Goal: Transaction & Acquisition: Book appointment/travel/reservation

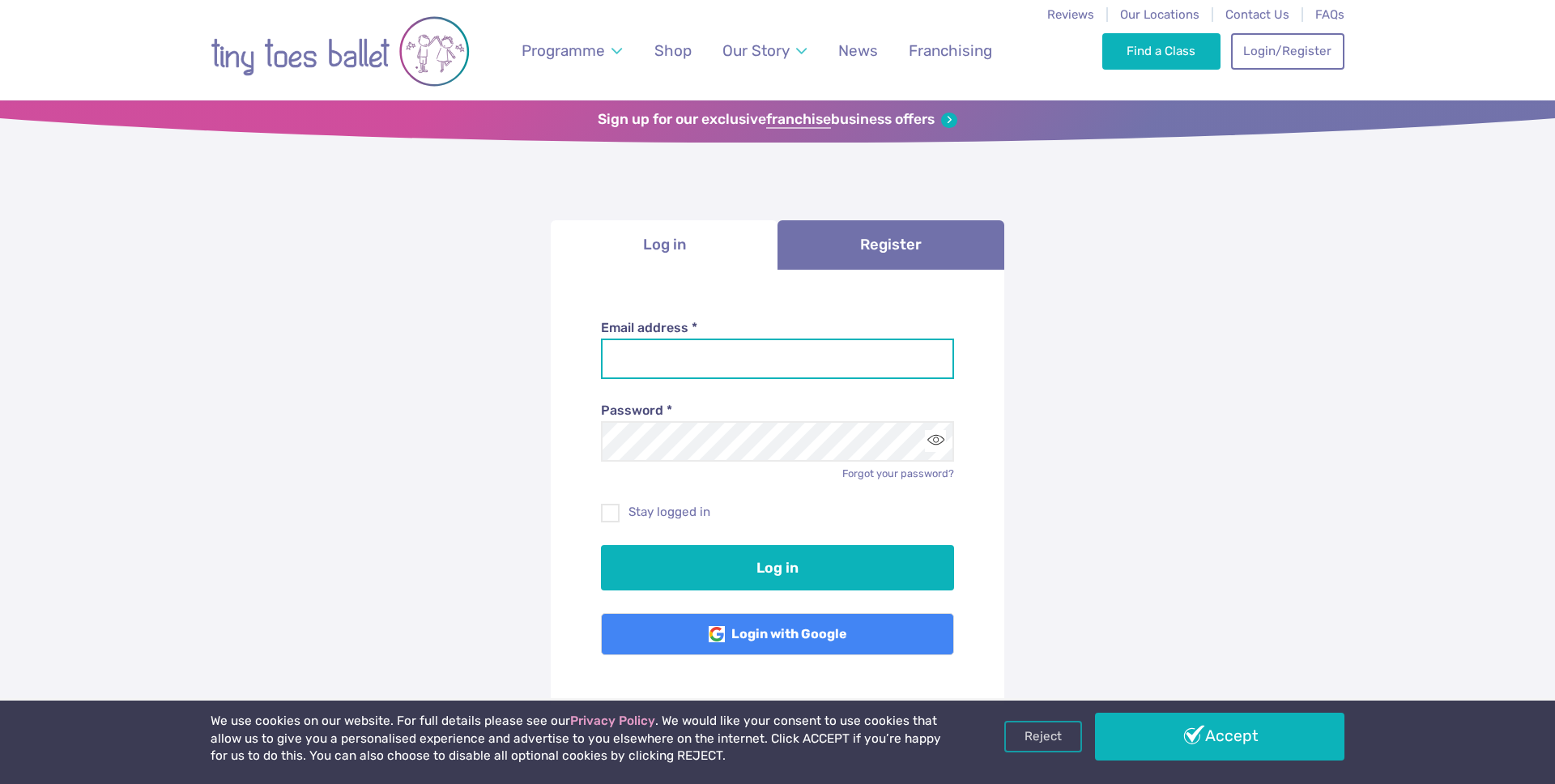
click at [665, 359] on input "Email address *" at bounding box center [778, 359] width 354 height 40
type input "**********"
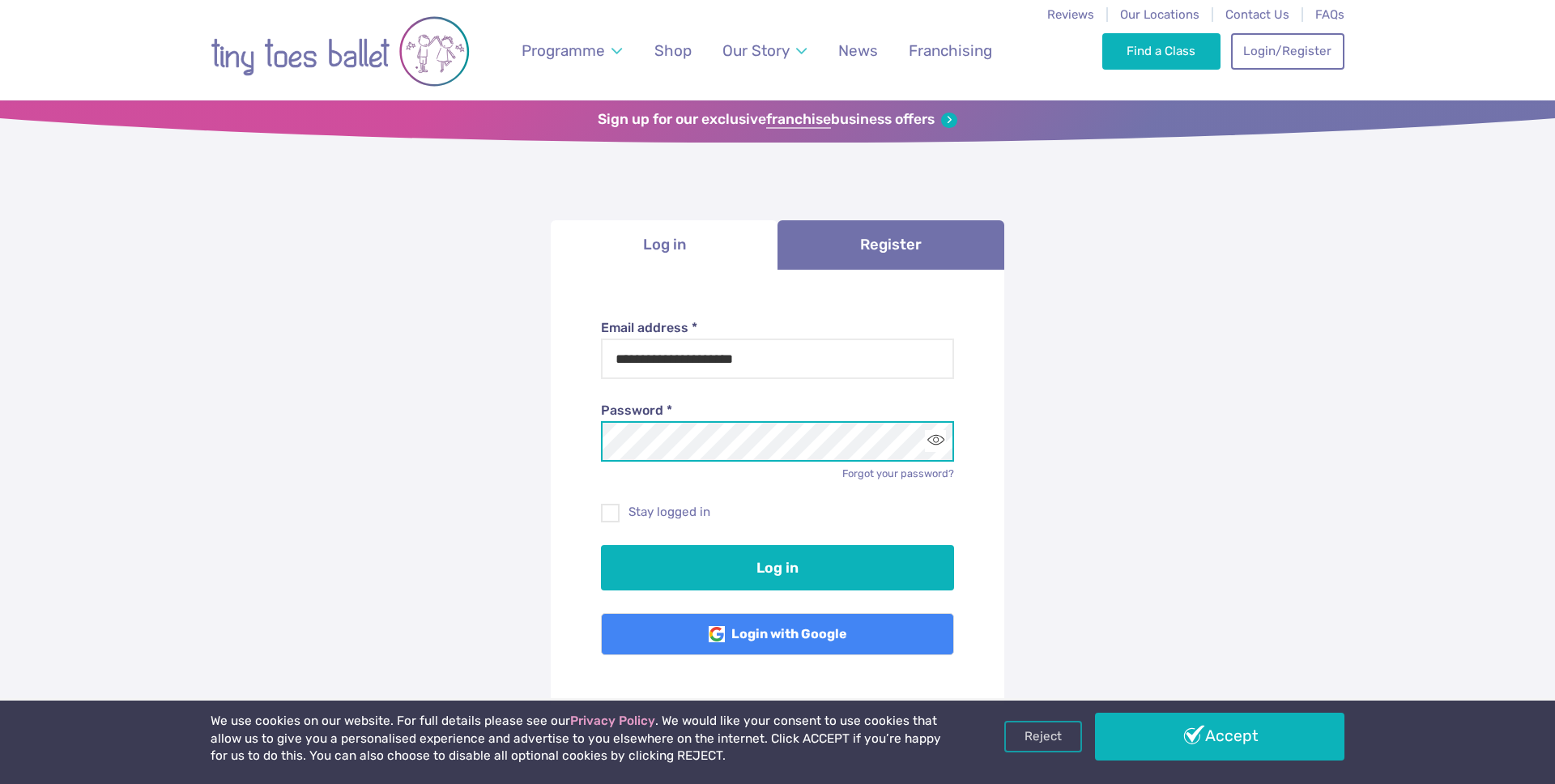
click at [601, 545] on button "Log in" at bounding box center [778, 567] width 354 height 45
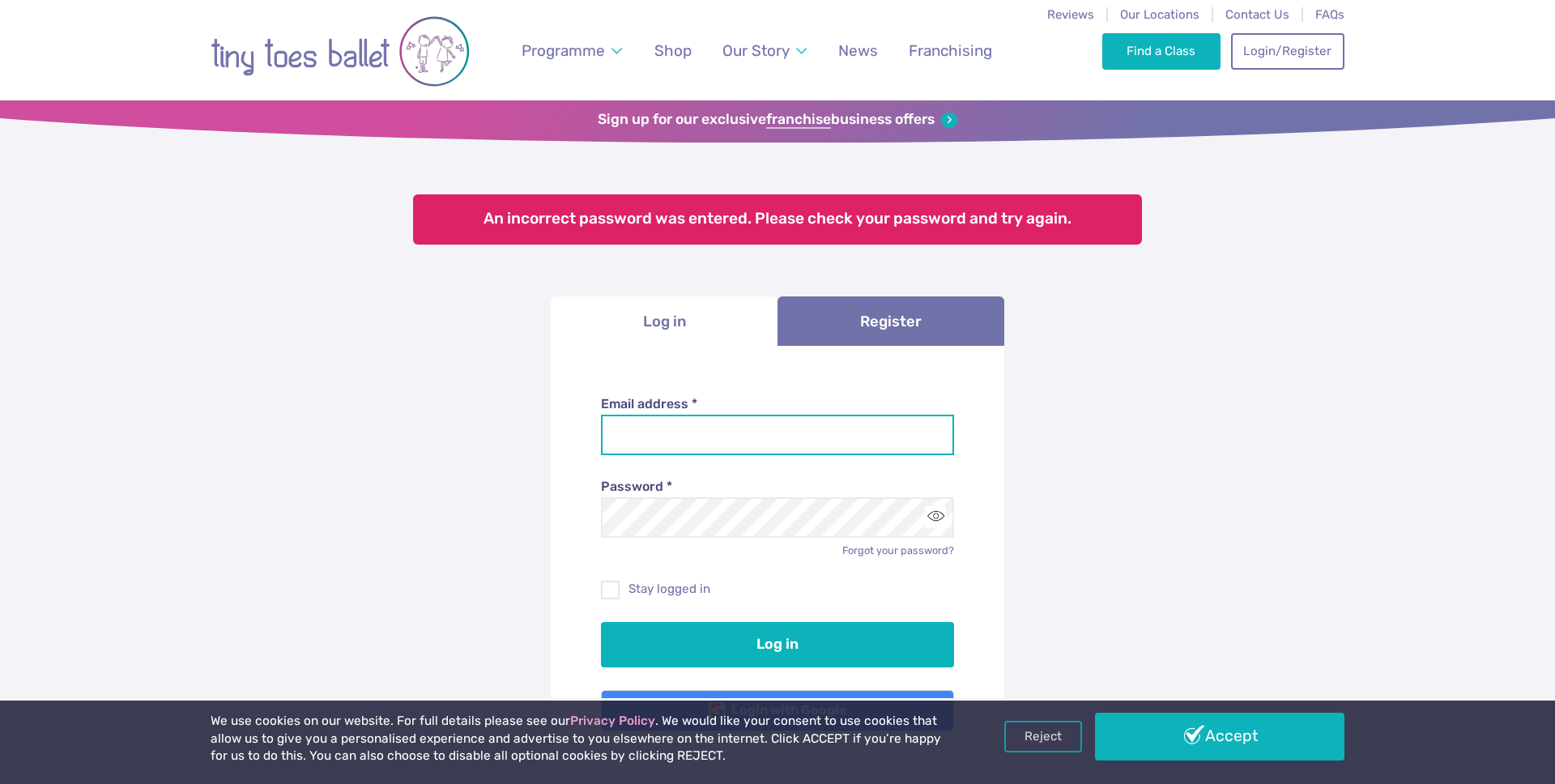
click at [669, 435] on input "Email address *" at bounding box center [778, 435] width 354 height 40
type input "**********"
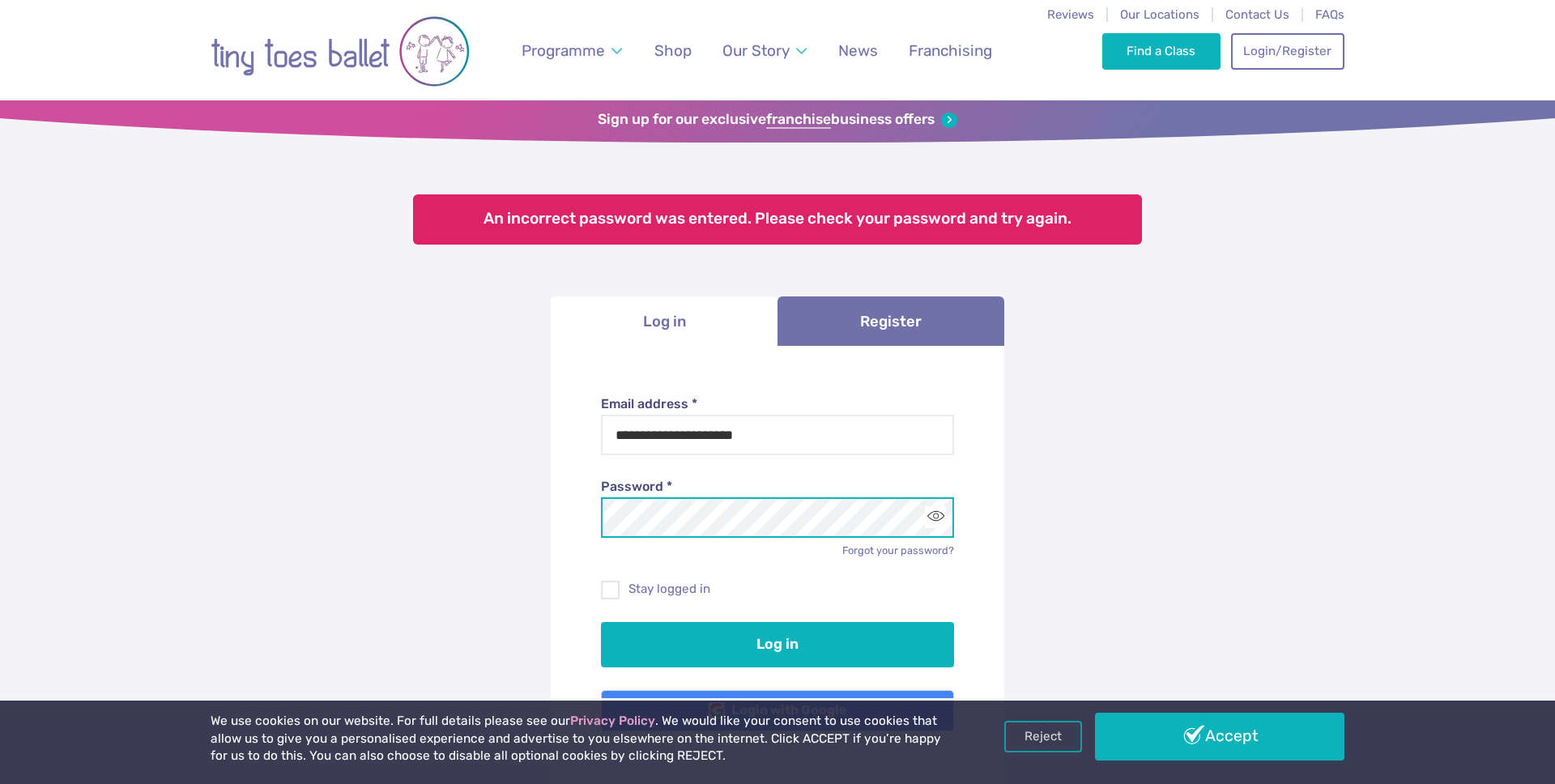
click at [601, 622] on button "Log in" at bounding box center [778, 644] width 354 height 45
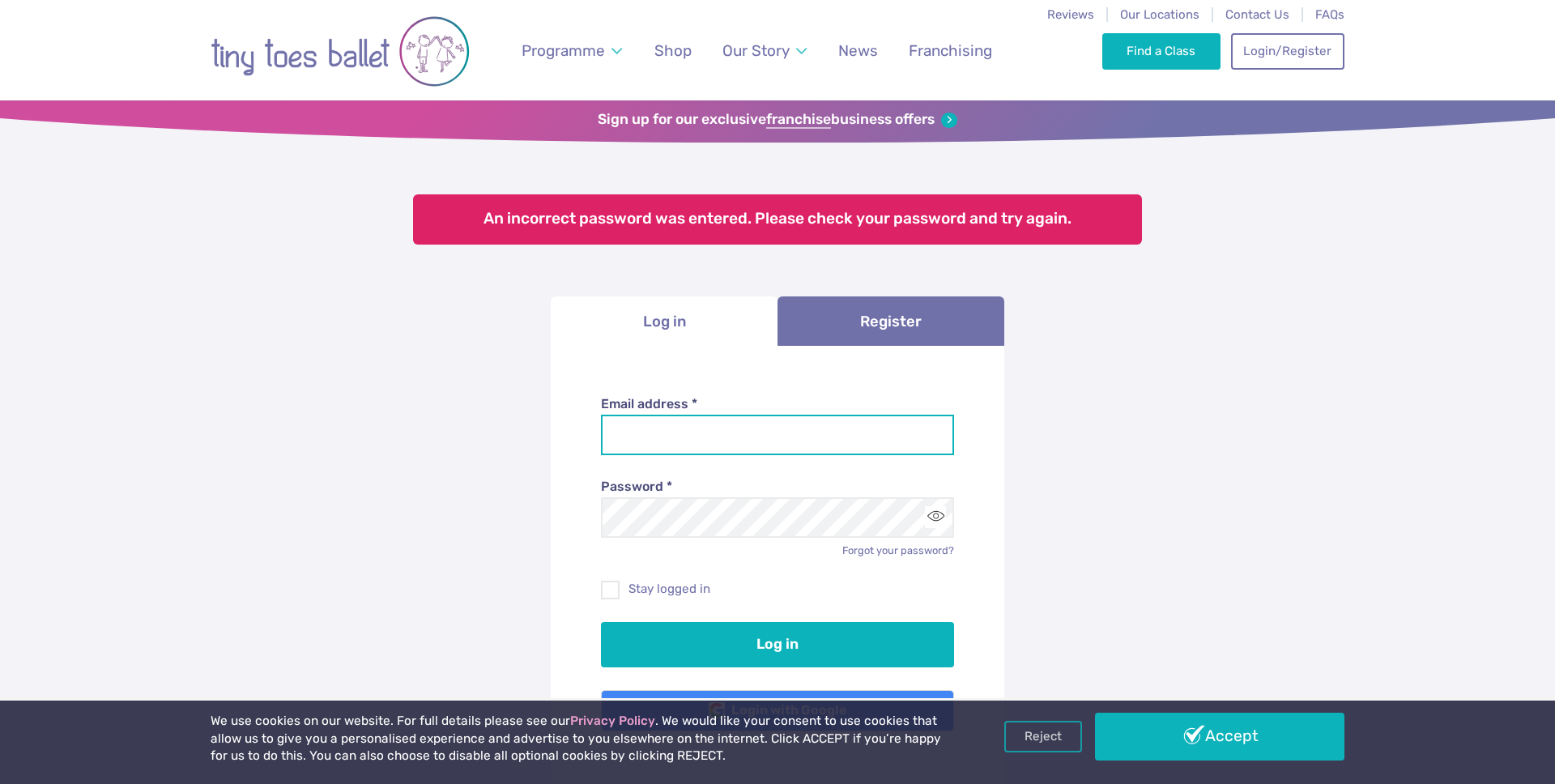
click at [665, 443] on input "Email address *" at bounding box center [778, 435] width 354 height 40
type input "**********"
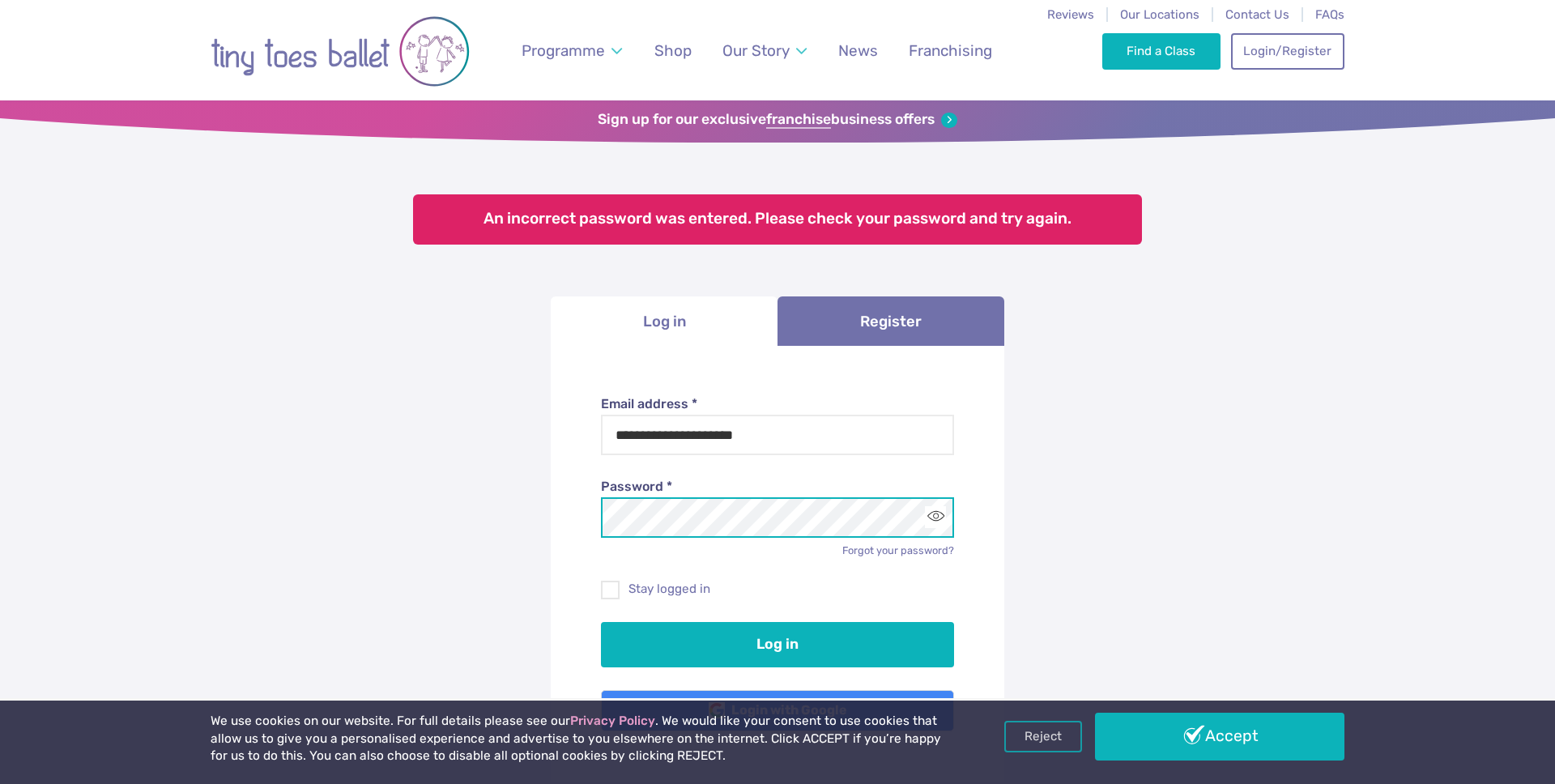
click at [601, 622] on button "Log in" at bounding box center [778, 644] width 354 height 45
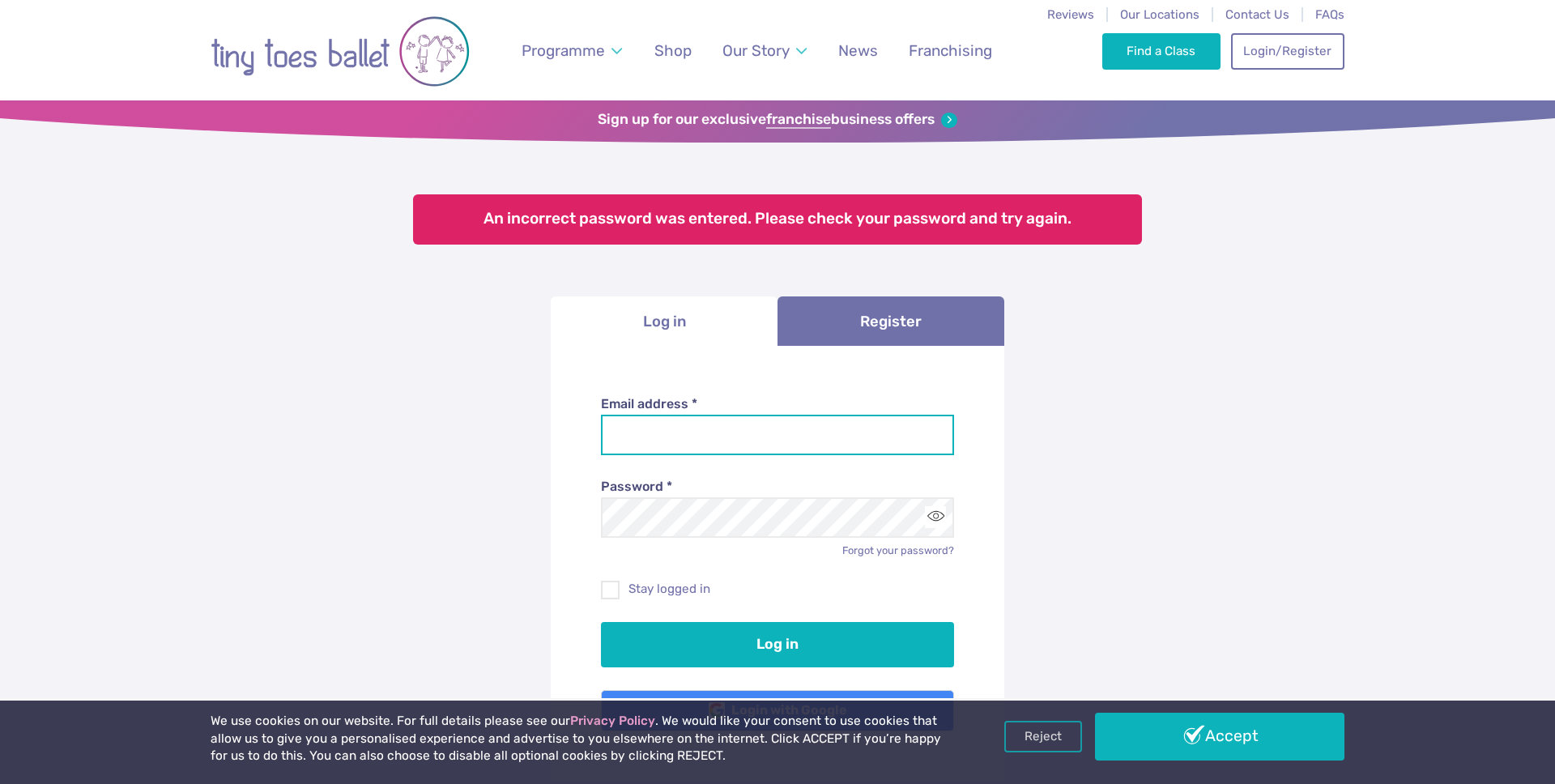
click at [686, 440] on input "Email address *" at bounding box center [778, 435] width 354 height 40
type input "**********"
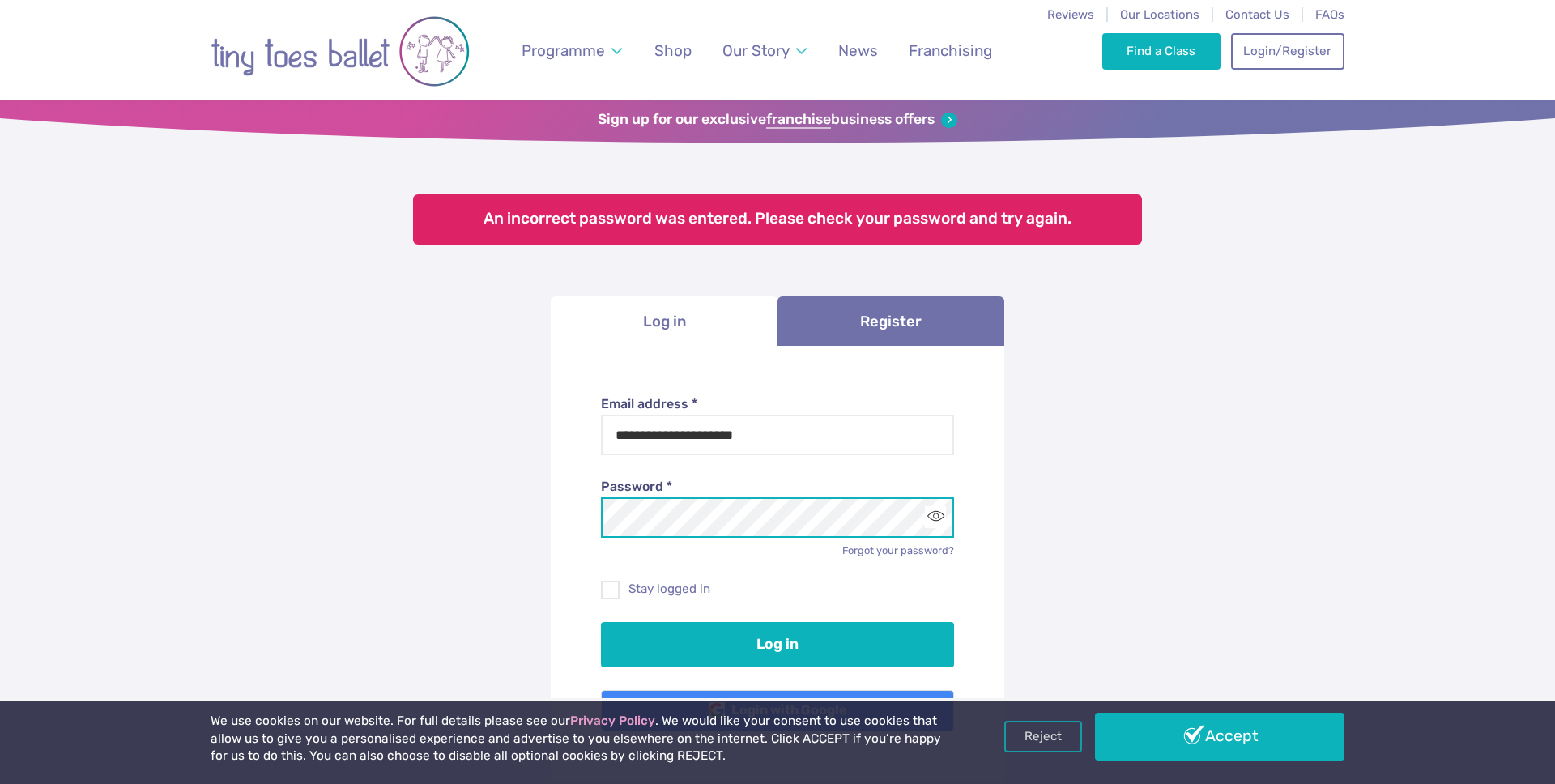
click at [601, 622] on button "Log in" at bounding box center [778, 644] width 354 height 45
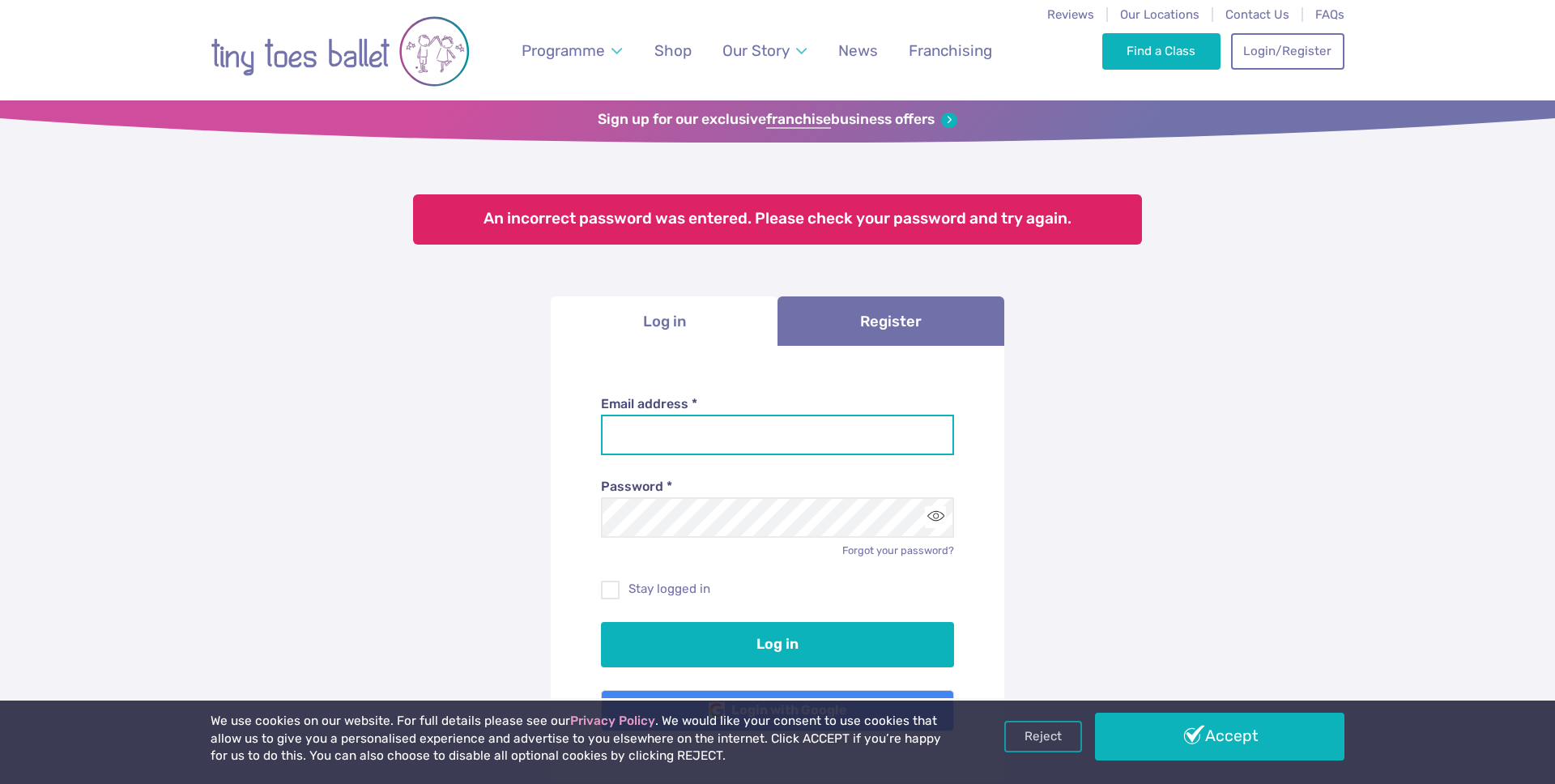
click at [696, 434] on input "Email address *" at bounding box center [778, 435] width 354 height 40
type input "**********"
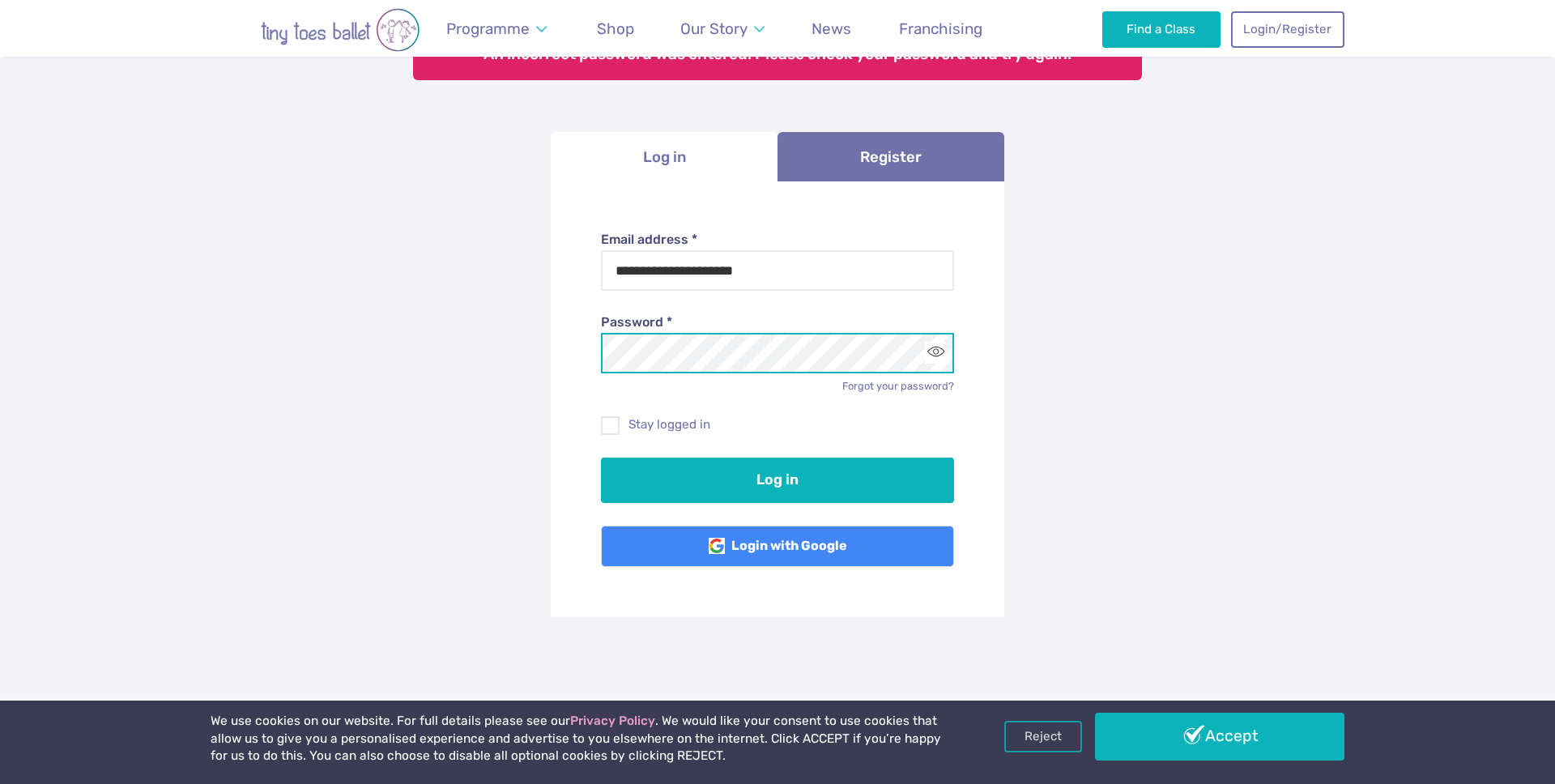
scroll to position [163, 0]
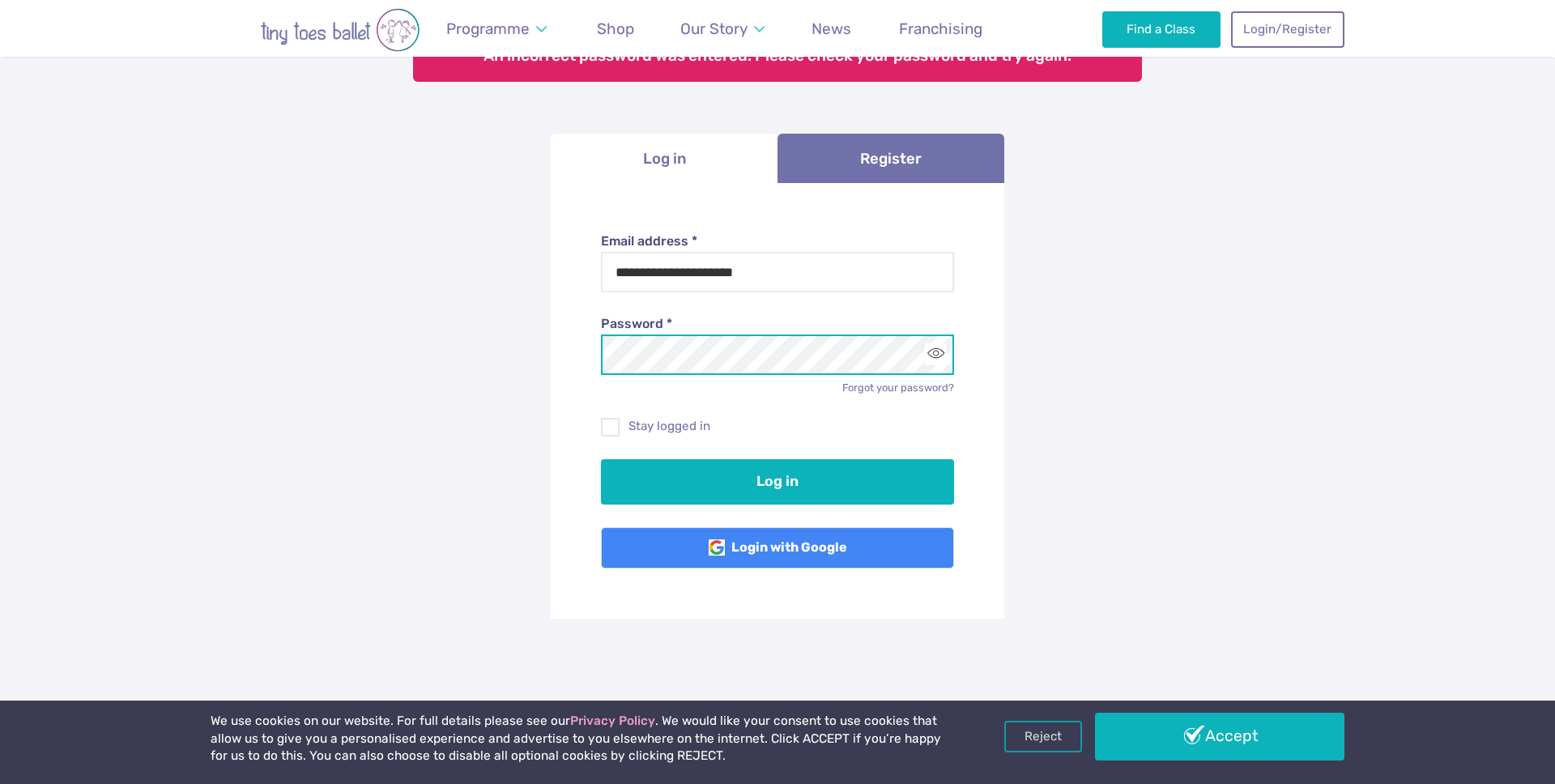
click at [601, 459] on button "Log in" at bounding box center [778, 482] width 354 height 45
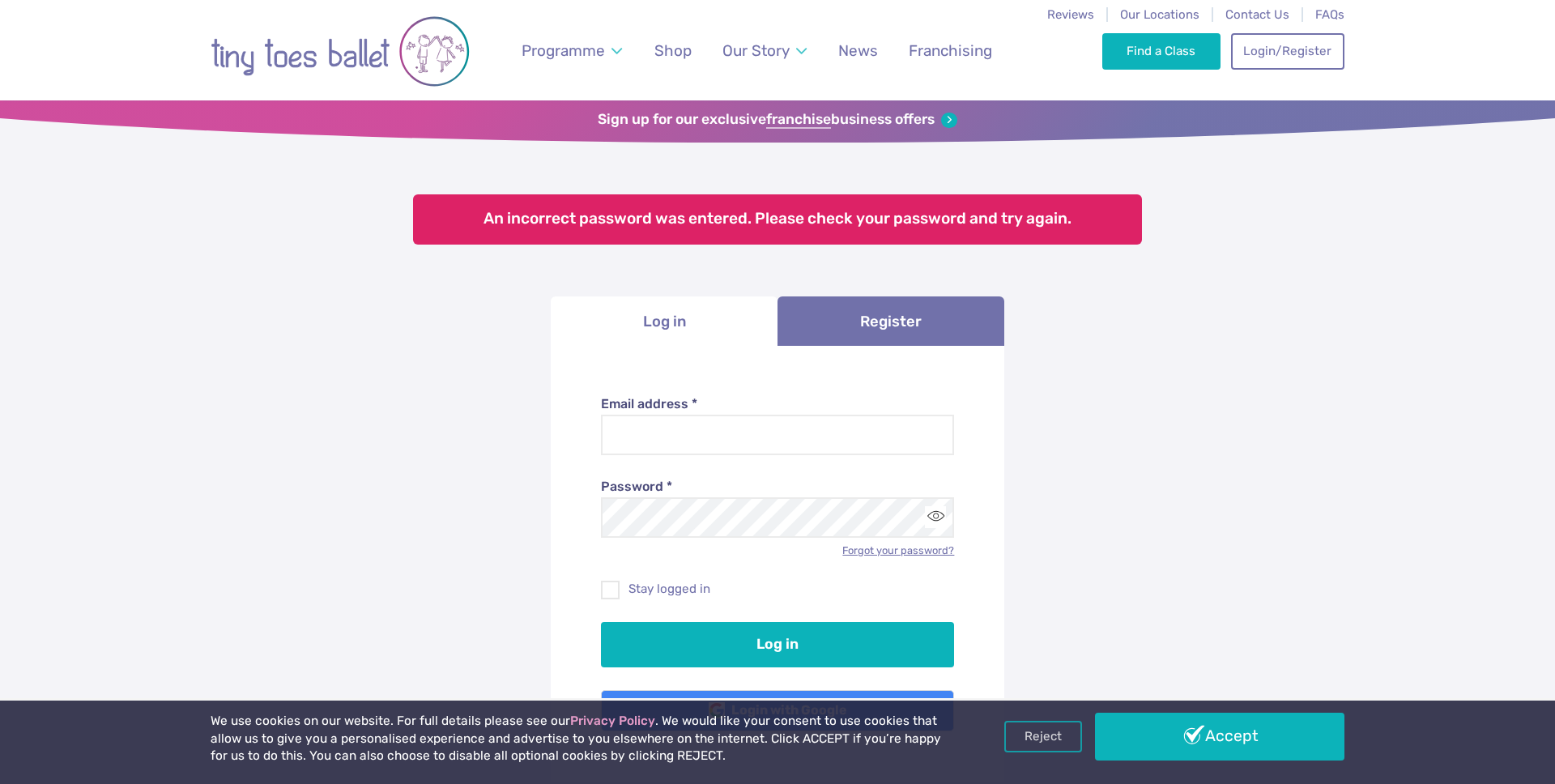
click at [886, 549] on link "Forgot your password?" at bounding box center [898, 549] width 112 height 12
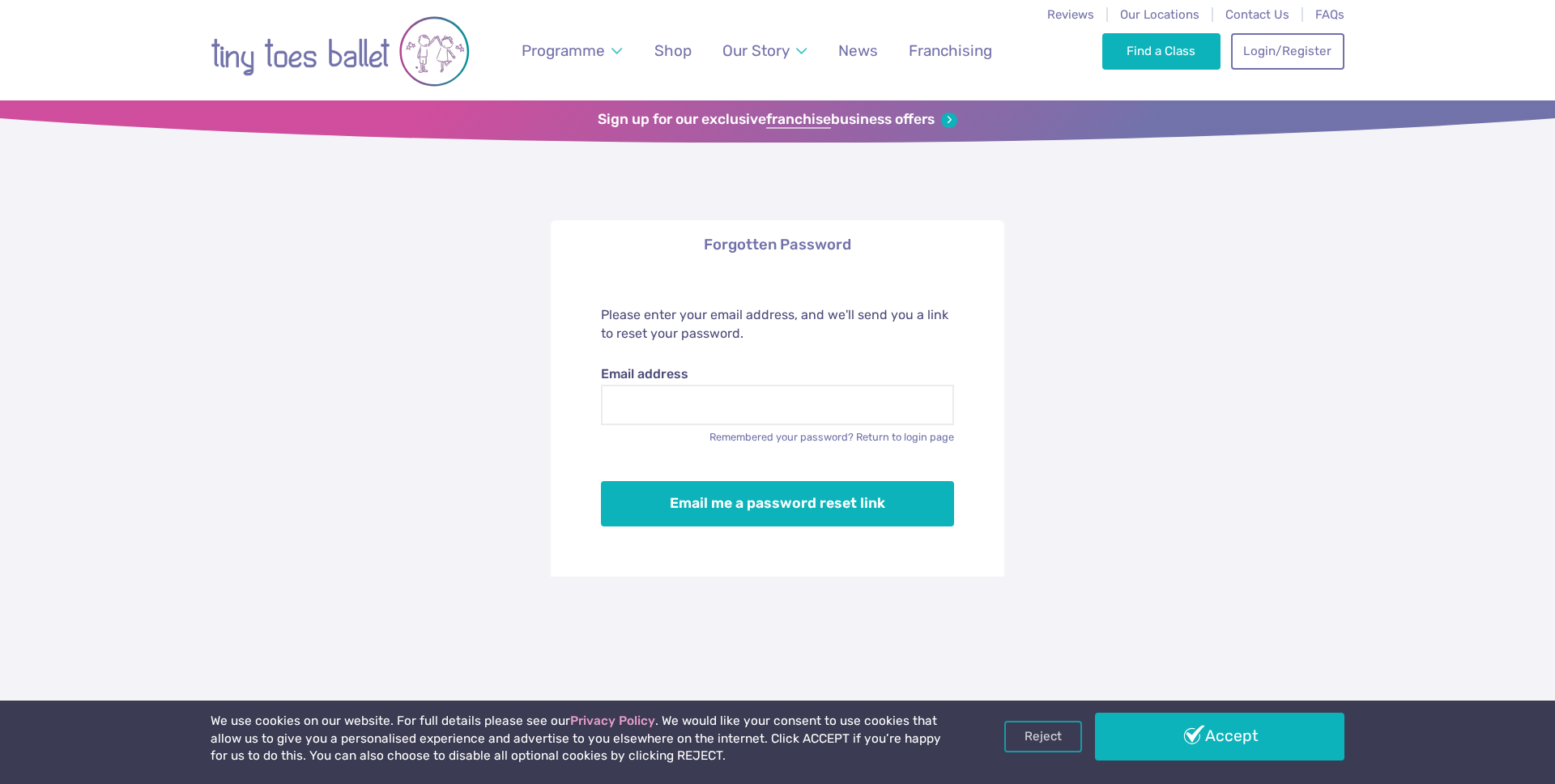
click at [675, 425] on form "Please enter your email address, and we'll send you a link to reset your passwo…" at bounding box center [778, 423] width 454 height 307
click at [675, 411] on input "Email address" at bounding box center [778, 405] width 354 height 40
type input "**********"
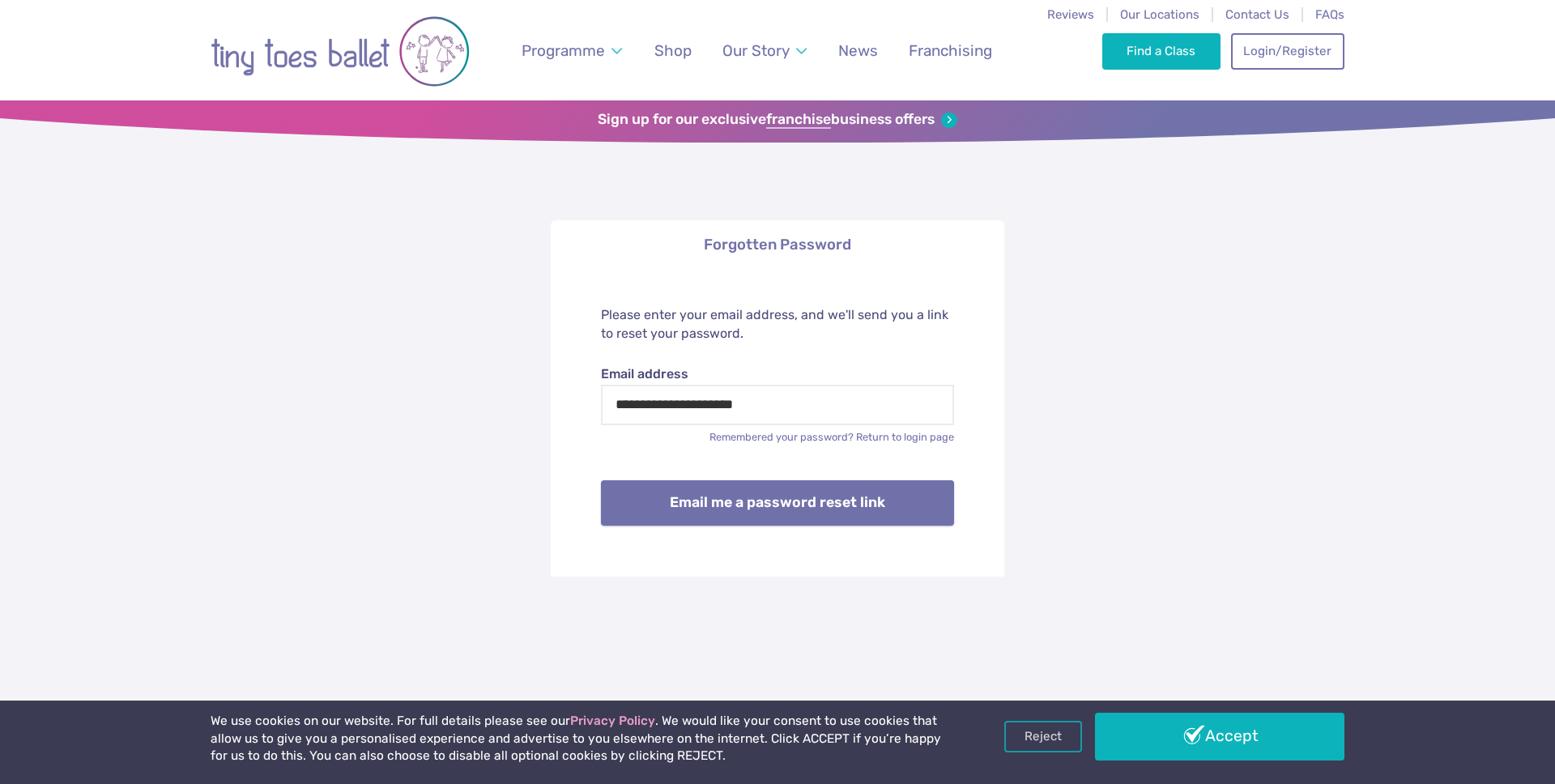
click at [734, 511] on button "Email me a password reset link" at bounding box center [778, 503] width 354 height 45
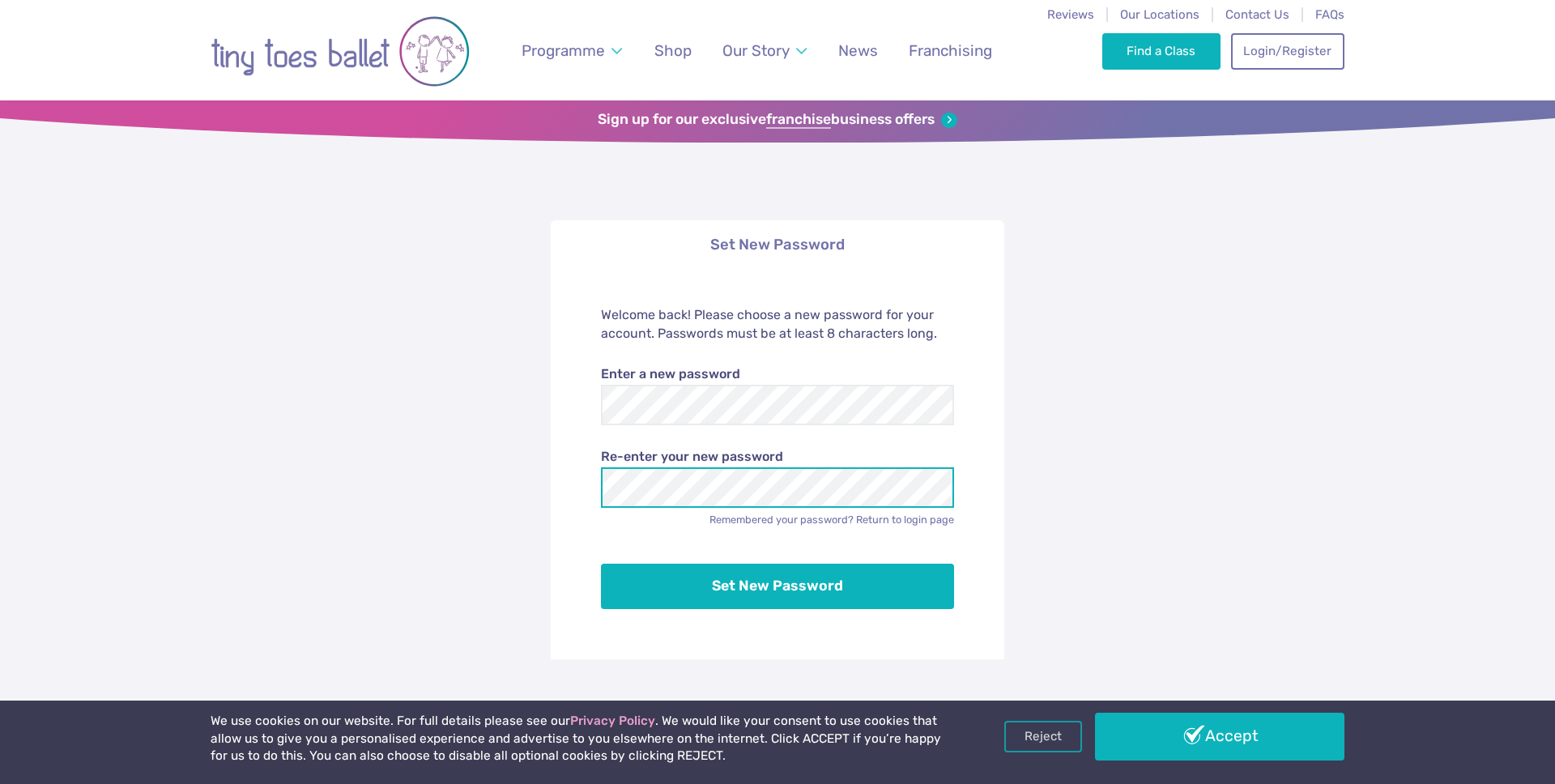
click at [601, 564] on button "Set New Password" at bounding box center [778, 586] width 354 height 45
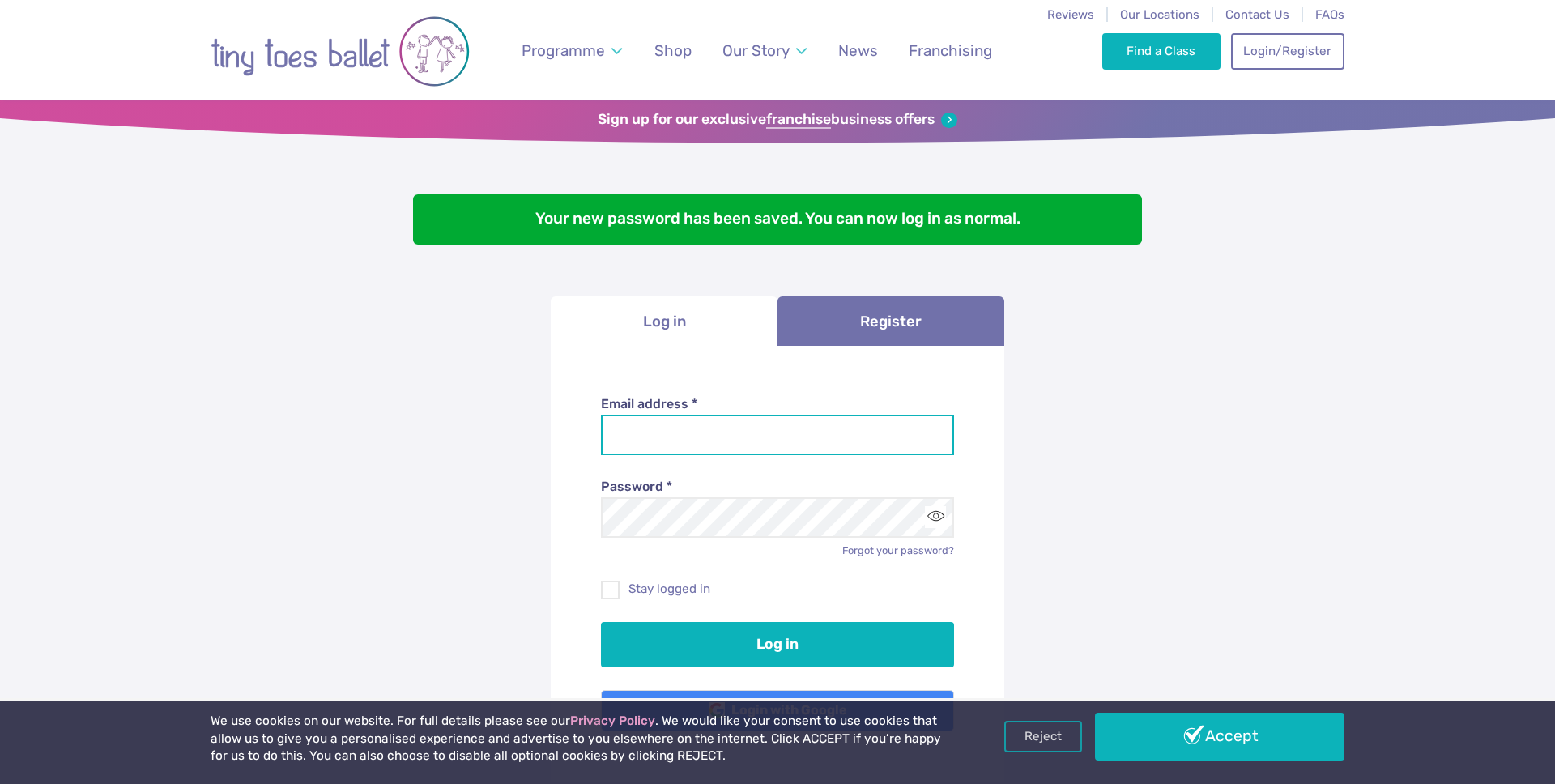
click at [711, 428] on input "Email address *" at bounding box center [778, 435] width 354 height 40
type input "**********"
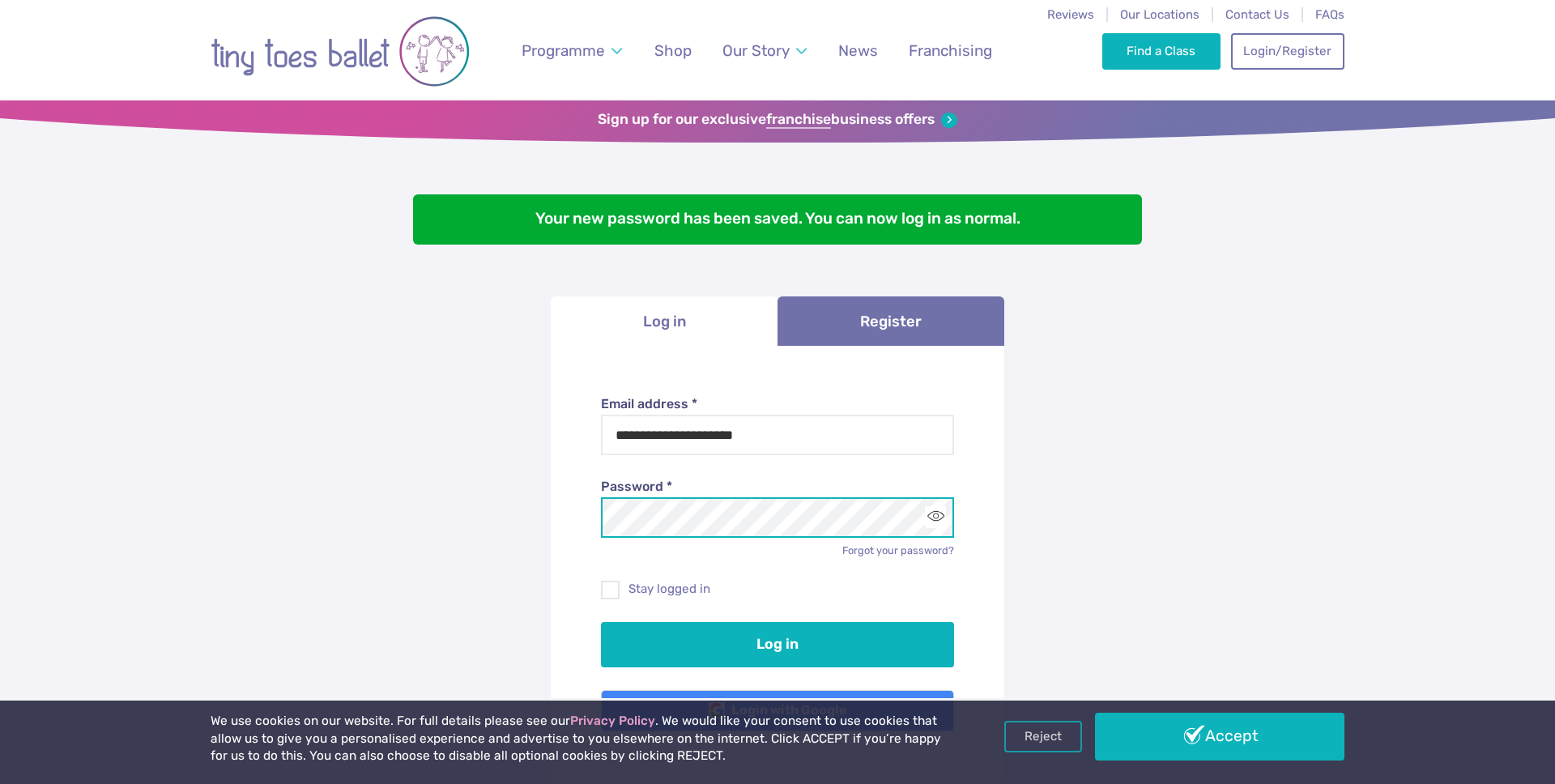
click at [601, 622] on button "Log in" at bounding box center [778, 644] width 354 height 45
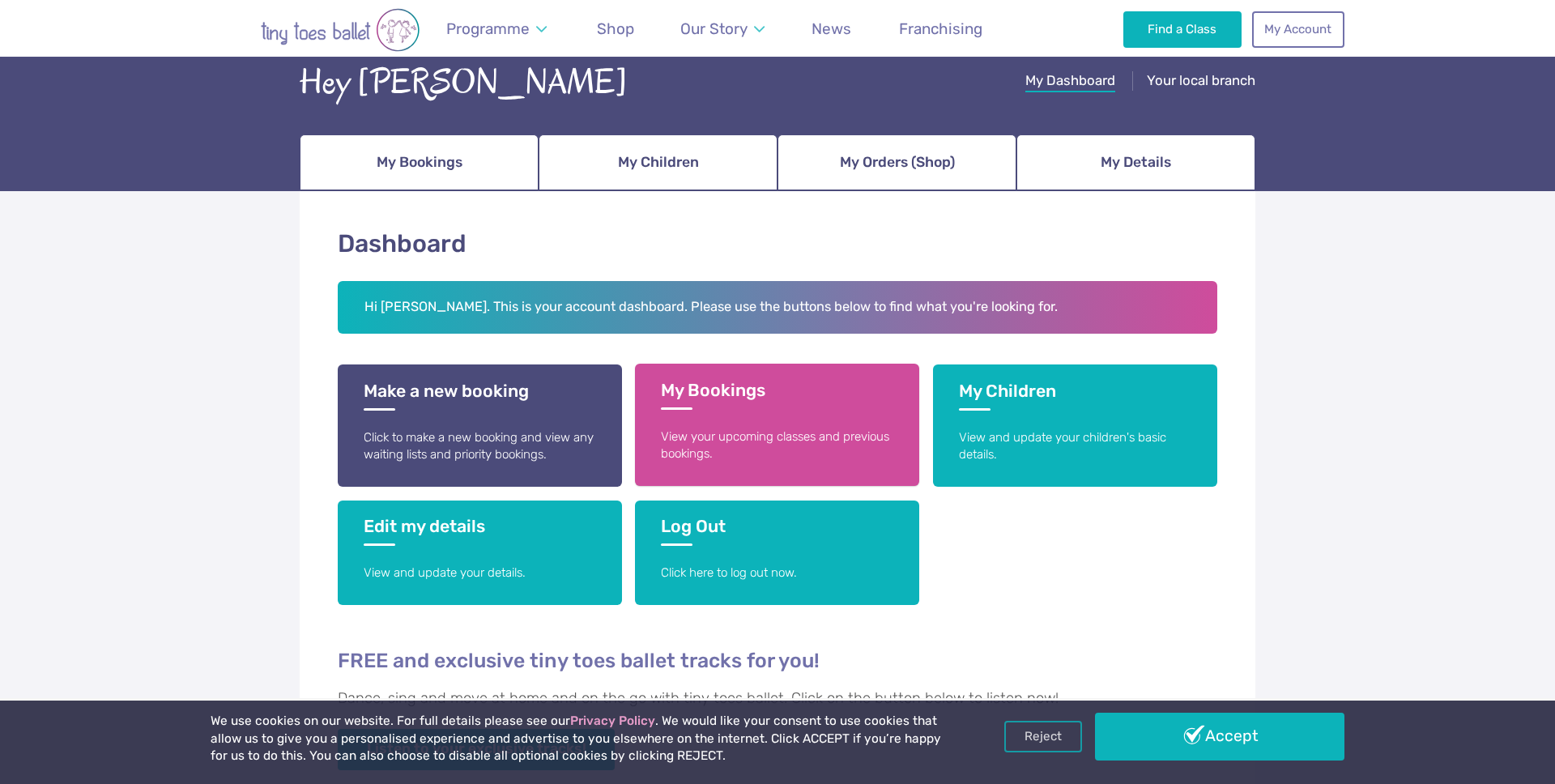
scroll to position [112, 0]
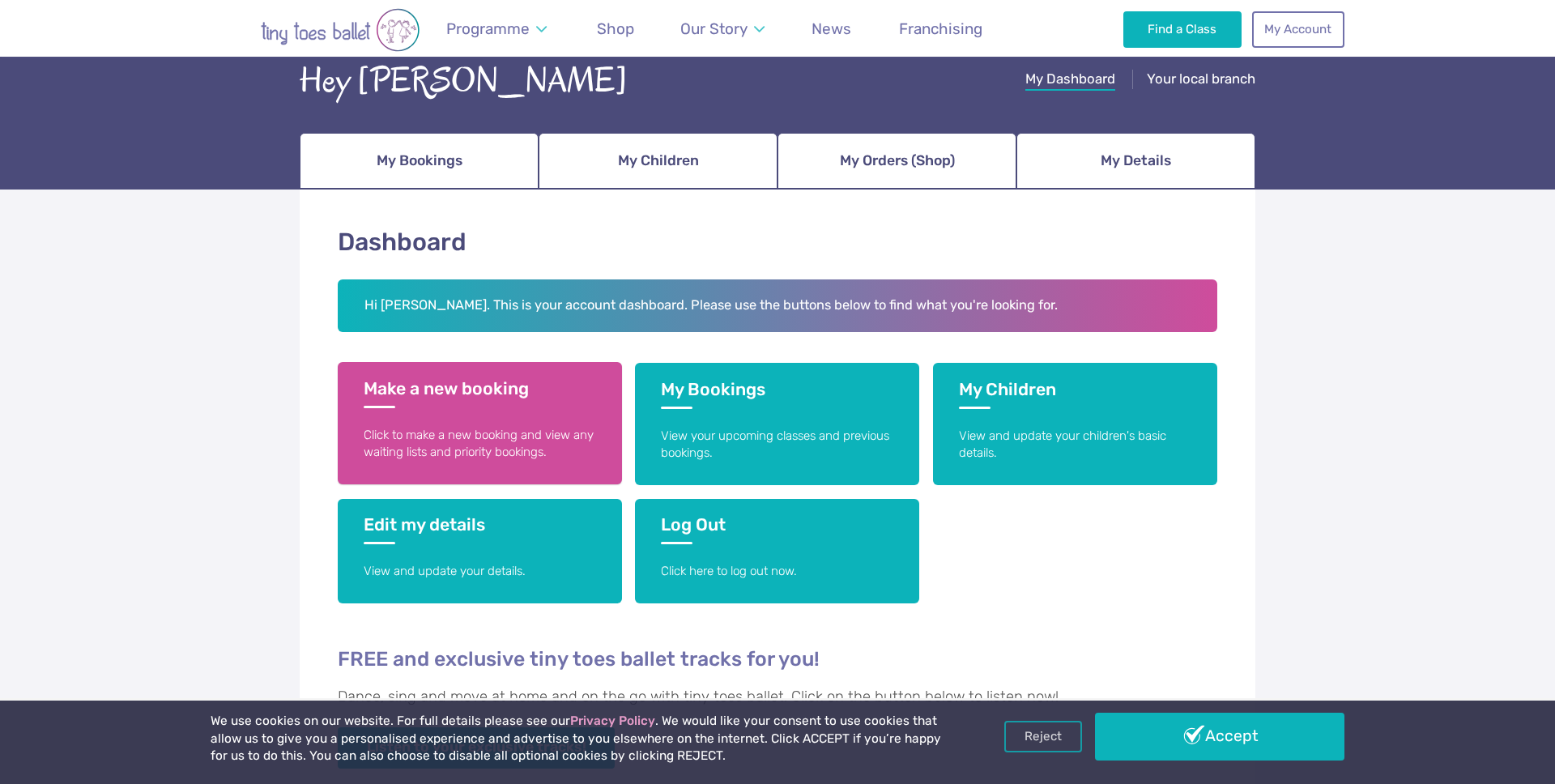
click at [439, 421] on link "Make a new booking Click to make a new booking and view any waiting lists and p…" at bounding box center [480, 423] width 284 height 123
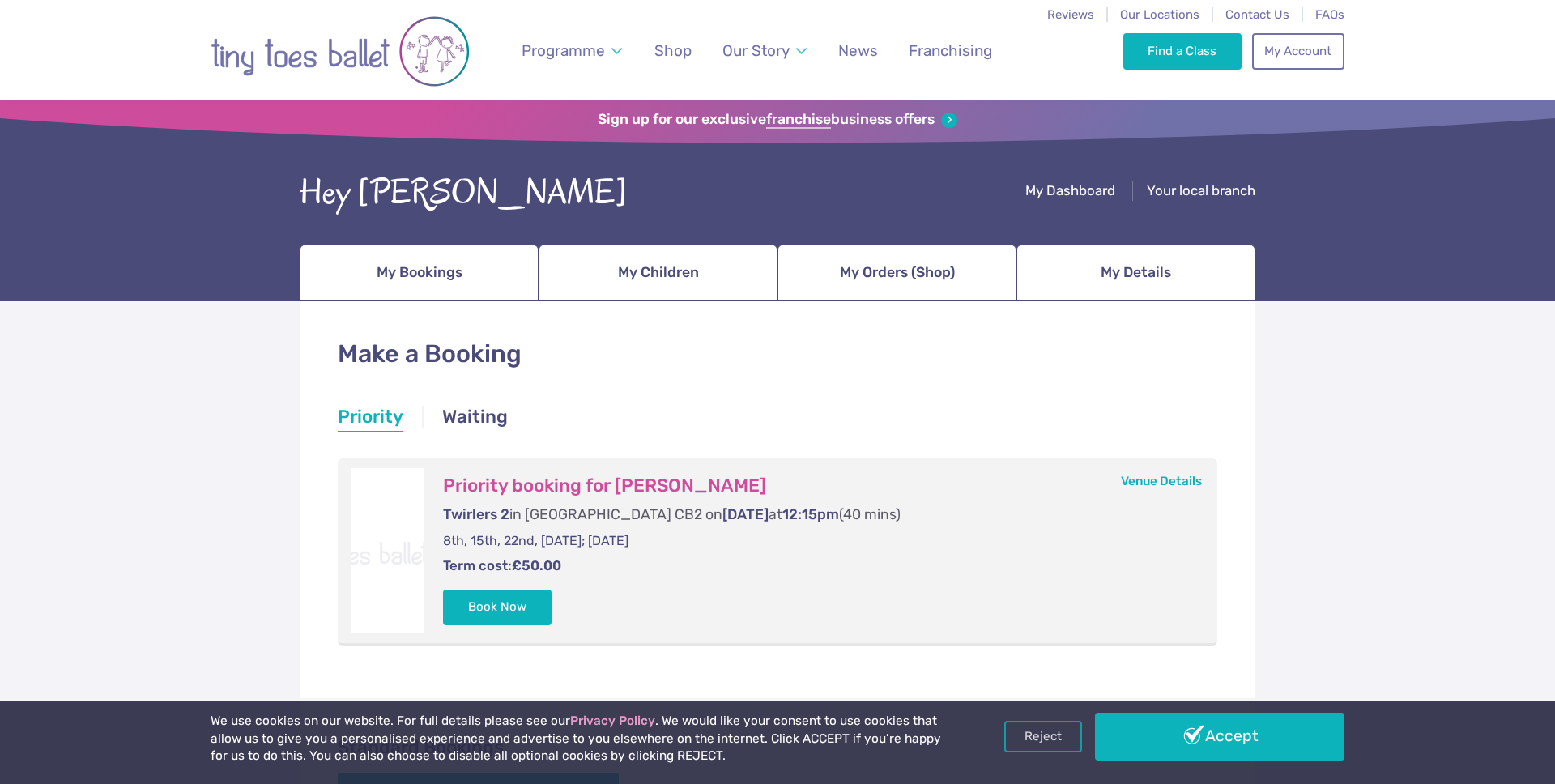
click at [454, 541] on p "8th, 15th, 22nd, [DATE]; [DATE]" at bounding box center [814, 541] width 742 height 18
click at [481, 541] on p "8th, 15th, 22nd, [DATE]; [DATE]" at bounding box center [814, 541] width 742 height 18
click at [512, 541] on p "8th, 15th, 22nd, [DATE]; [DATE]" at bounding box center [814, 541] width 742 height 18
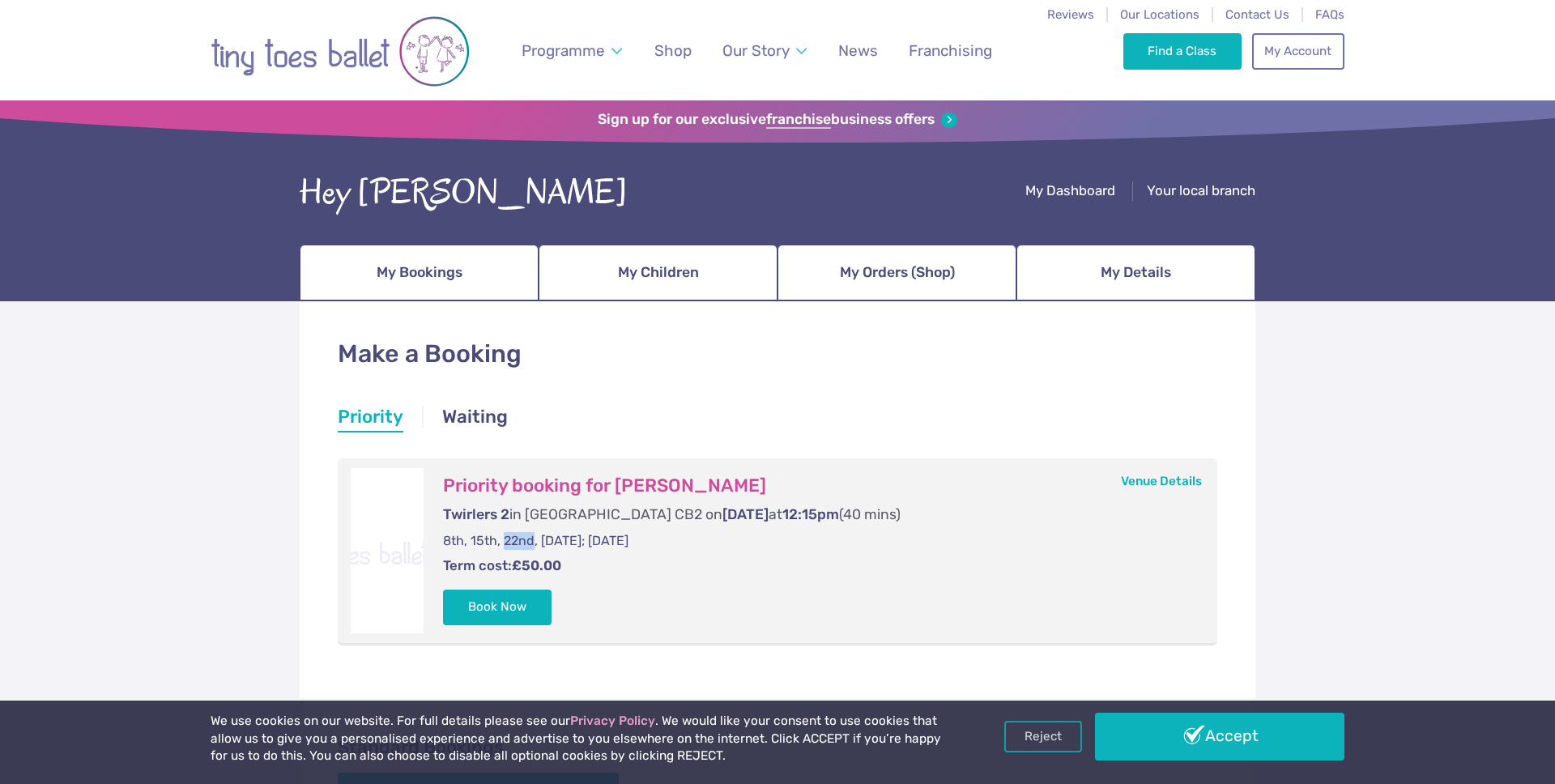
click at [512, 541] on p "8th, 15th, 22nd, [DATE]; [DATE]" at bounding box center [814, 541] width 742 height 18
click at [580, 541] on p "8th, 15th, 22nd, [DATE]; [DATE]" at bounding box center [814, 541] width 742 height 18
click at [660, 541] on p "8th, 15th, 22nd, [DATE]; [DATE]" at bounding box center [814, 541] width 742 height 18
click at [660, 542] on p "8th, 15th, 22nd, [DATE]; [DATE]" at bounding box center [814, 541] width 742 height 18
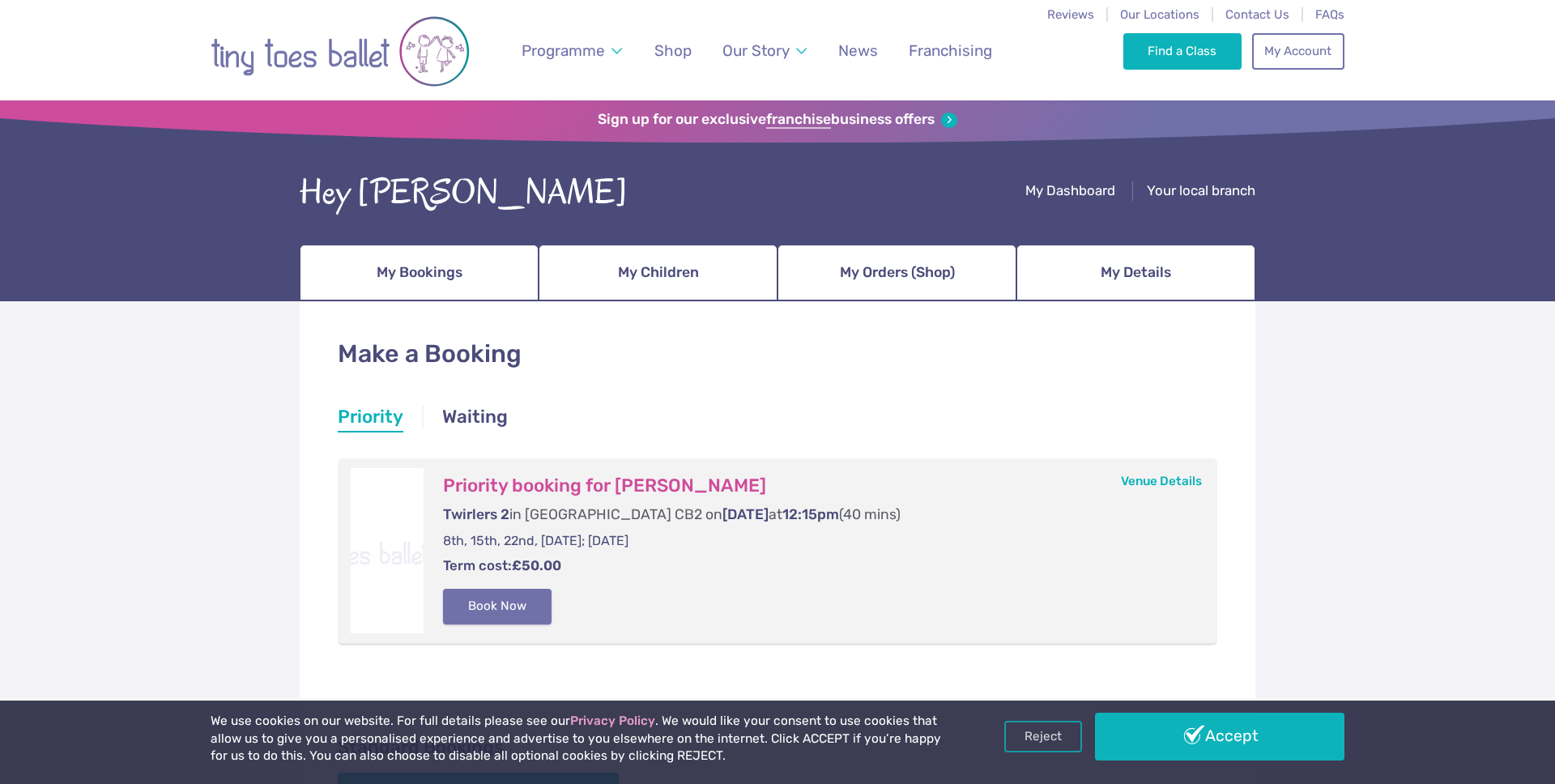
click at [486, 606] on button "Book Now" at bounding box center [497, 606] width 108 height 35
click at [1508, 375] on img at bounding box center [1519, 383] width 29 height 29
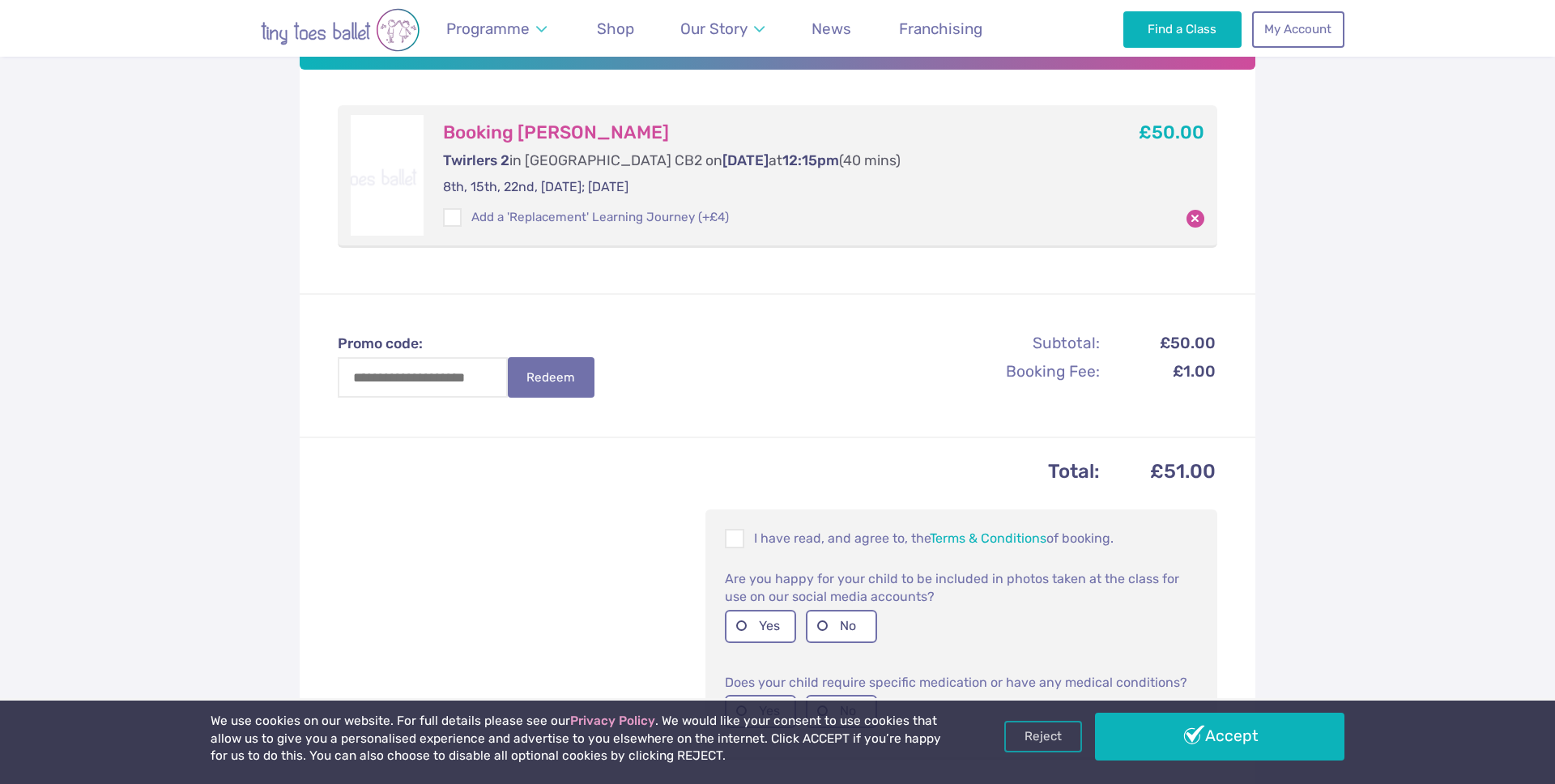
scroll to position [355, 0]
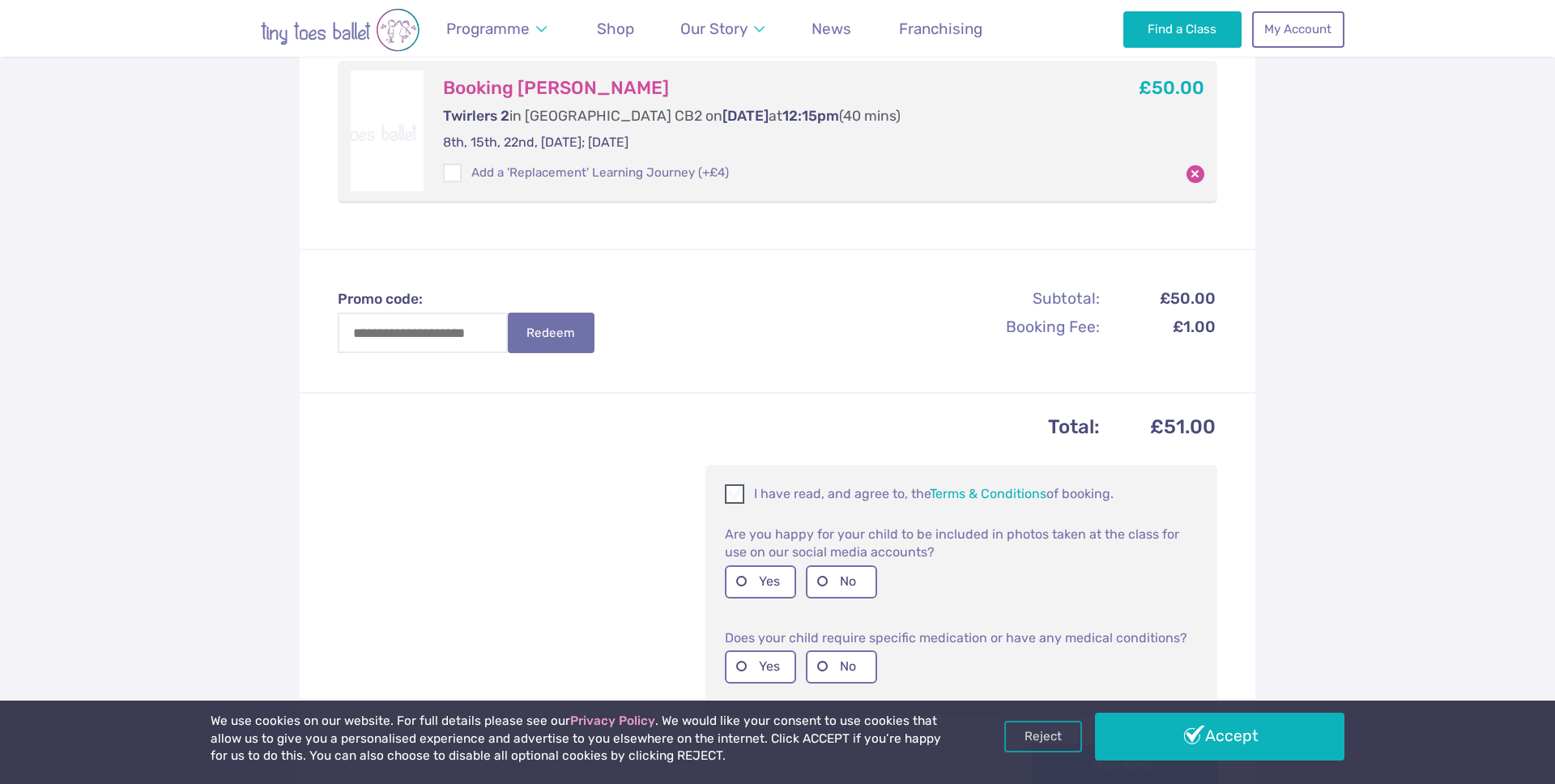
click at [736, 497] on span at bounding box center [735, 497] width 18 height 15
click at [822, 584] on label "No" at bounding box center [842, 581] width 71 height 34
click at [823, 660] on label "No" at bounding box center [842, 666] width 71 height 34
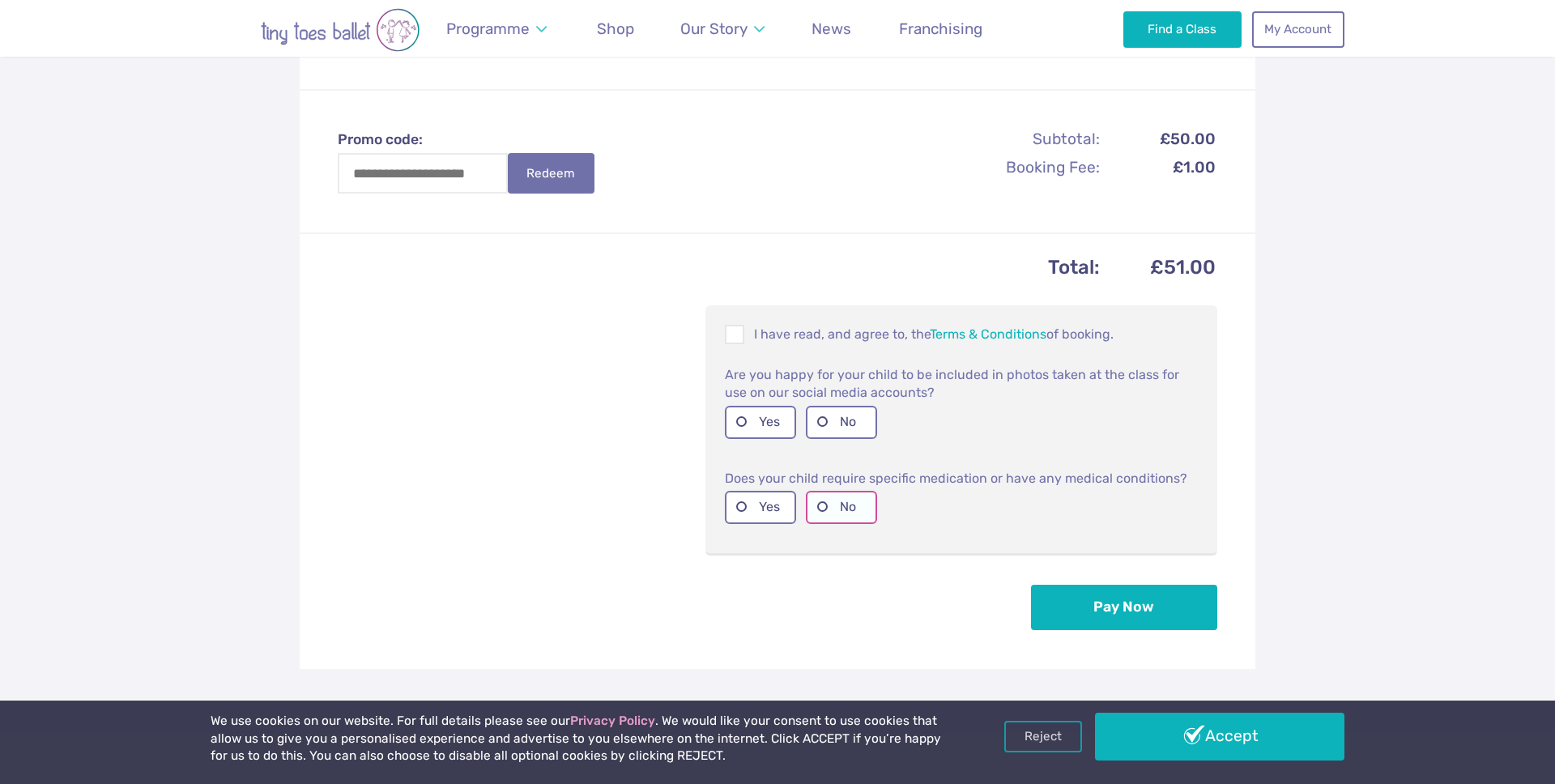
scroll to position [619, 0]
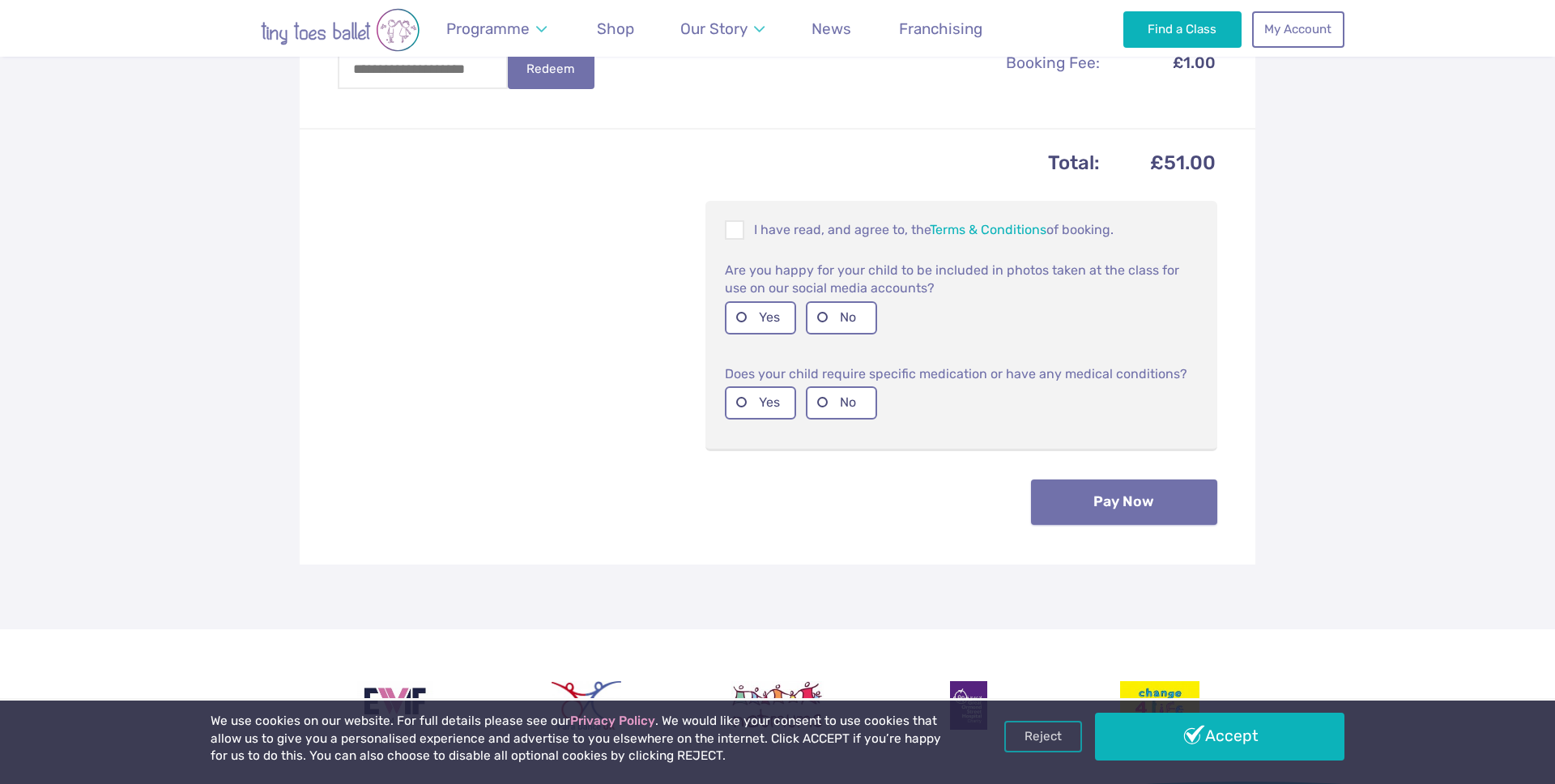
click at [1082, 512] on button "Pay Now" at bounding box center [1124, 502] width 187 height 45
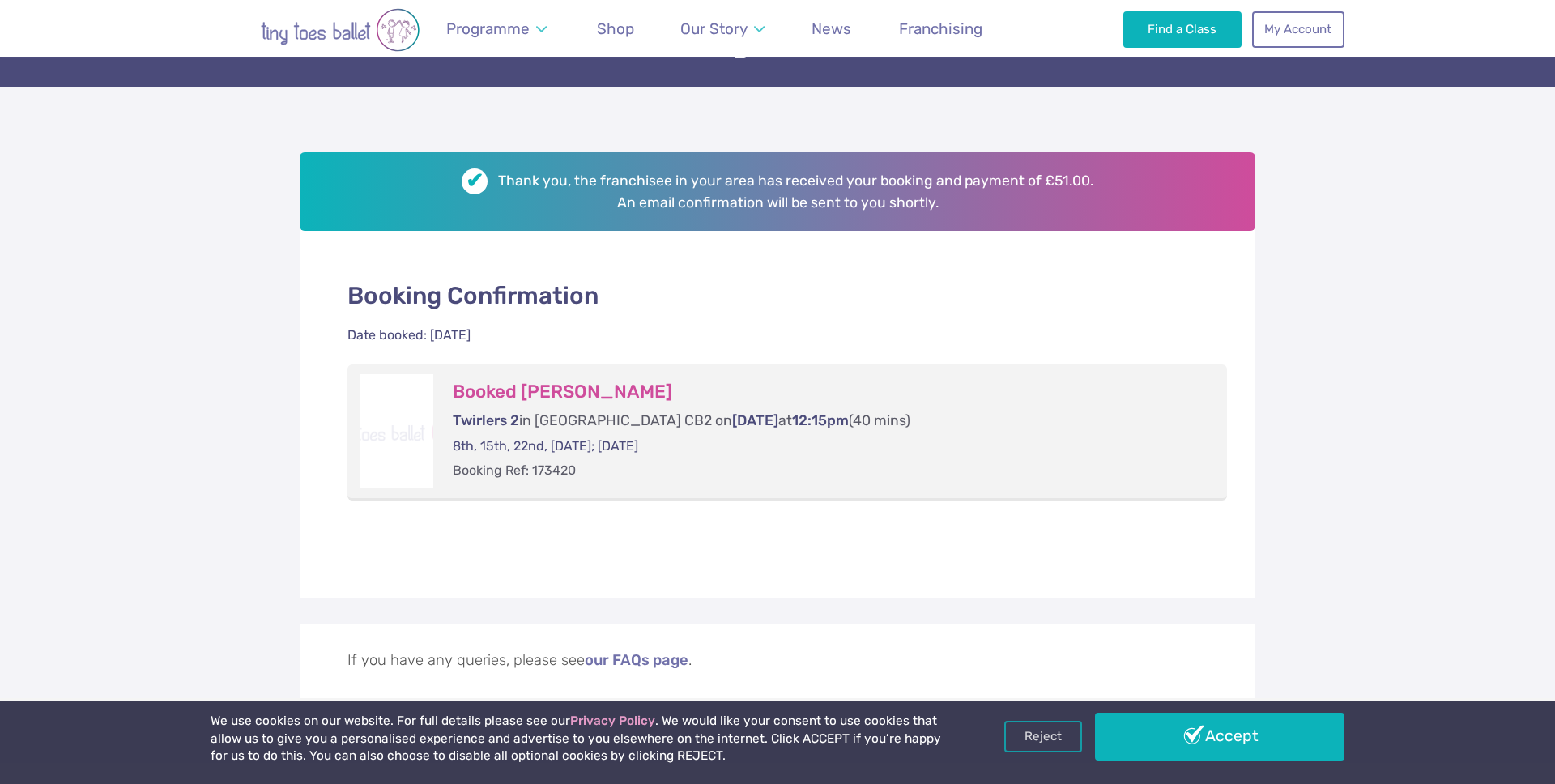
scroll to position [258, 0]
